Goal: Check status: Check status

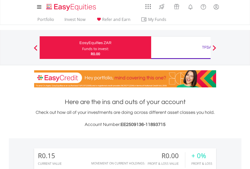
scroll to position [48, 79]
click at [82, 48] on div "Funds to invest:" at bounding box center [95, 48] width 27 height 5
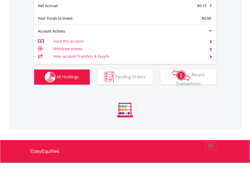
scroll to position [512, 0]
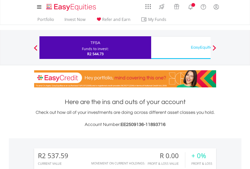
scroll to position [375, 0]
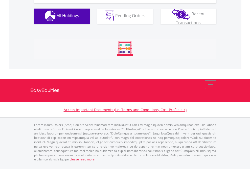
scroll to position [500, 0]
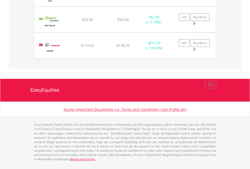
scroll to position [48, 79]
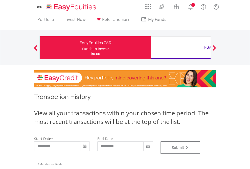
scroll to position [205, 0]
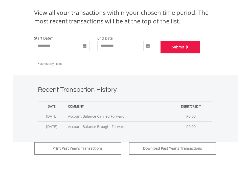
click at [200, 54] on button "Submit" at bounding box center [180, 47] width 40 height 13
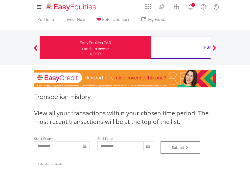
click at [180, 48] on div "TFSA" at bounding box center [206, 47] width 105 height 7
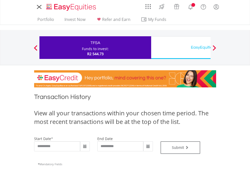
type input "**********"
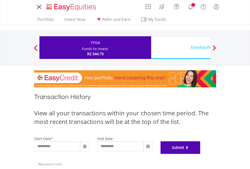
click at [200, 154] on button "Submit" at bounding box center [180, 148] width 40 height 13
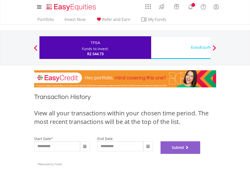
scroll to position [205, 0]
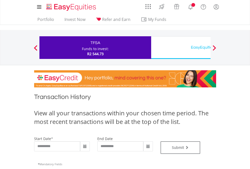
click at [180, 48] on div "EasyEquities USD" at bounding box center [206, 47] width 105 height 7
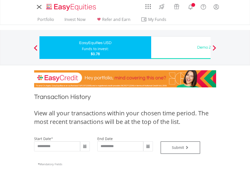
type input "**********"
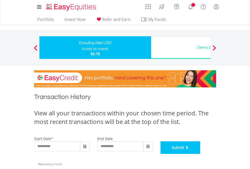
click at [200, 154] on button "Submit" at bounding box center [180, 148] width 40 height 13
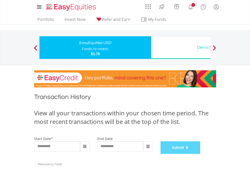
scroll to position [205, 0]
